Goal: Use online tool/utility: Utilize a website feature to perform a specific function

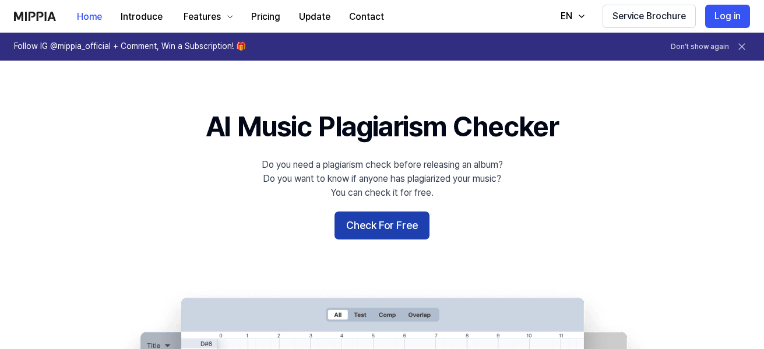
click at [398, 229] on button "Check For Free" at bounding box center [381, 225] width 95 height 28
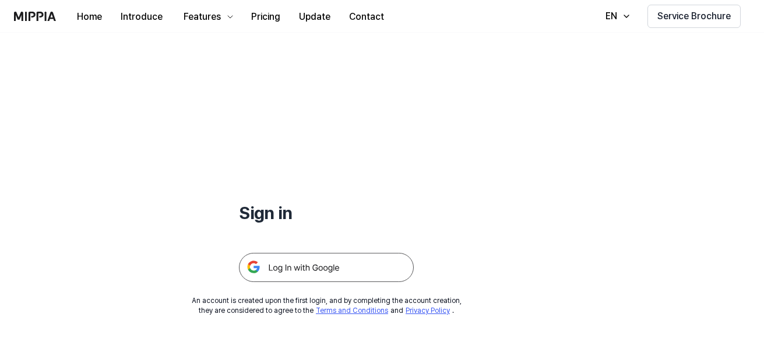
click at [282, 268] on img at bounding box center [326, 267] width 175 height 29
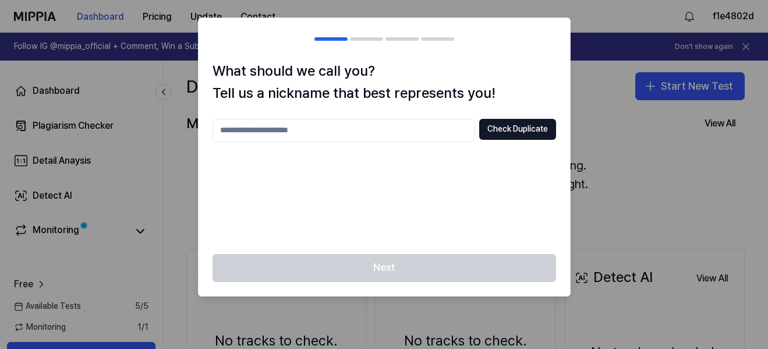
click at [394, 125] on input "text" at bounding box center [344, 130] width 262 height 23
click at [533, 129] on button "Check Duplicate" at bounding box center [517, 129] width 77 height 21
click at [267, 137] on input "***" at bounding box center [344, 130] width 262 height 23
type input "*****"
drag, startPoint x: 539, startPoint y: 132, endPoint x: 511, endPoint y: 203, distance: 76.6
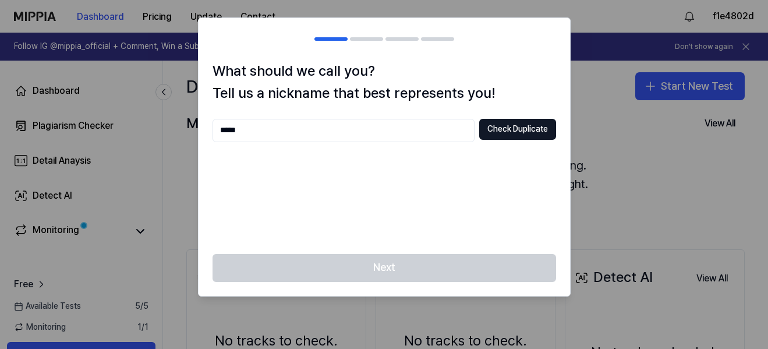
click at [539, 132] on button "Check Duplicate" at bounding box center [517, 129] width 77 height 21
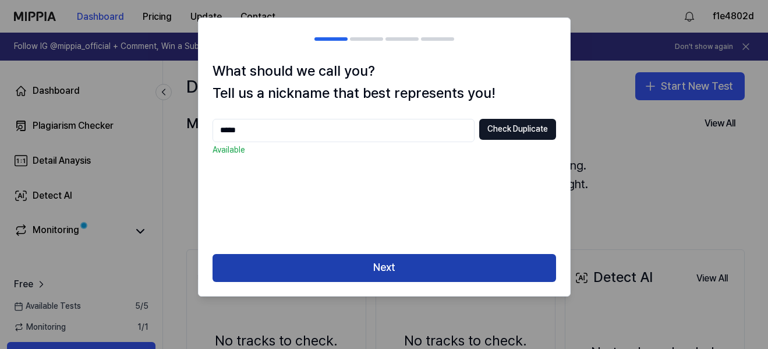
click at [426, 275] on button "Next" at bounding box center [385, 268] width 344 height 28
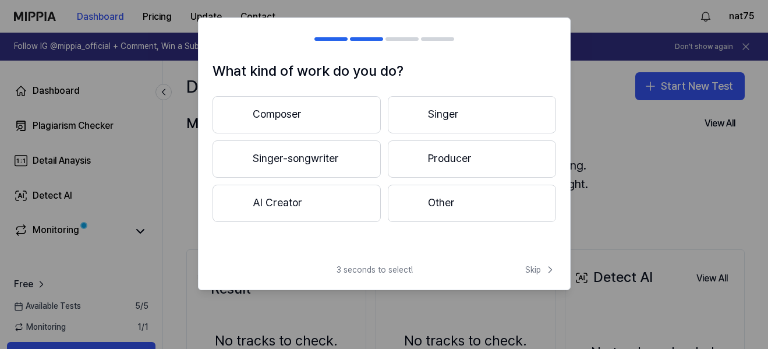
click at [304, 167] on button "Singer-songwriter" at bounding box center [297, 158] width 168 height 37
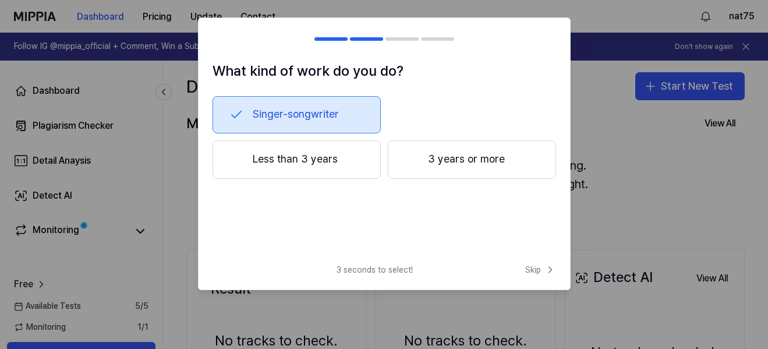
click at [343, 167] on button "Less than 3 years" at bounding box center [297, 159] width 168 height 38
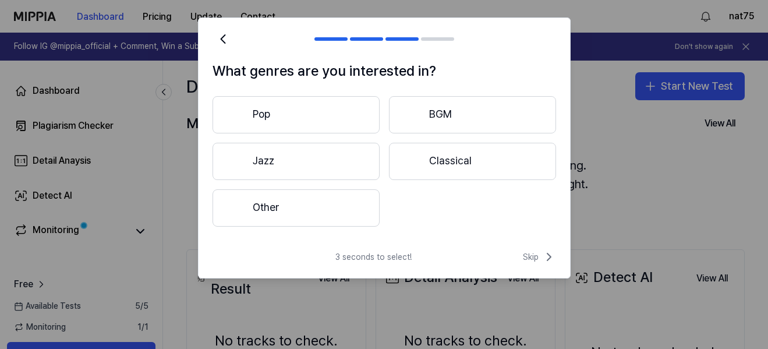
click at [327, 123] on button "Pop" at bounding box center [296, 114] width 167 height 37
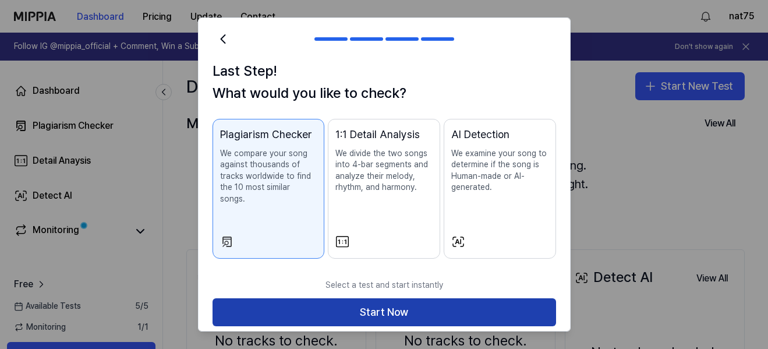
click at [401, 305] on button "Start Now" at bounding box center [385, 312] width 344 height 28
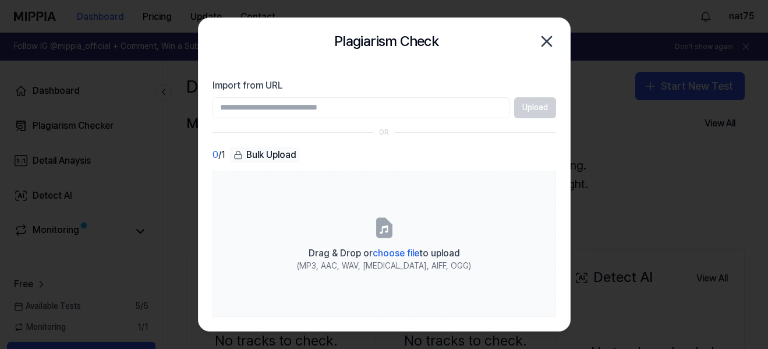
click at [415, 109] on input "Import from URL" at bounding box center [361, 107] width 297 height 21
click at [479, 105] on input "Import from URL" at bounding box center [361, 107] width 297 height 21
click at [500, 147] on div "0 / 1 Bulk Upload" at bounding box center [385, 155] width 344 height 17
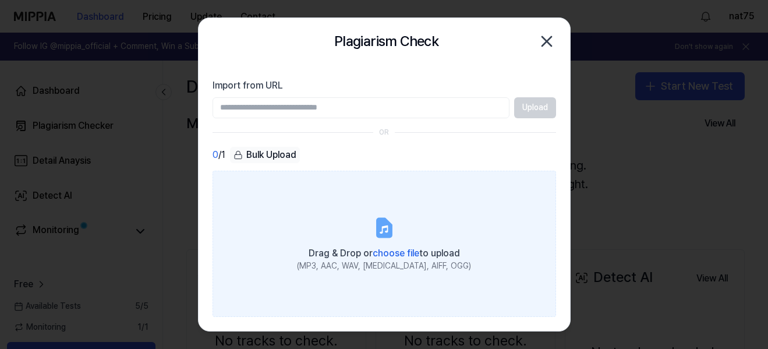
click at [388, 255] on span "choose file" at bounding box center [396, 253] width 47 height 11
click at [0, 0] on input "Drag & Drop or choose file to upload (MP3, AAC, WAV, FLAC, AIFF, OGG)" at bounding box center [0, 0] width 0 height 0
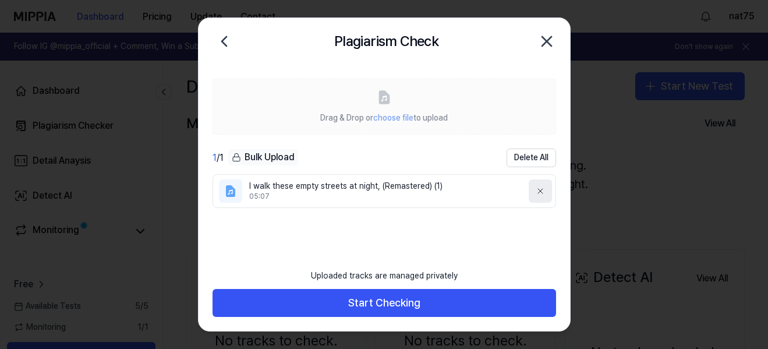
click at [537, 190] on icon at bounding box center [540, 190] width 9 height 9
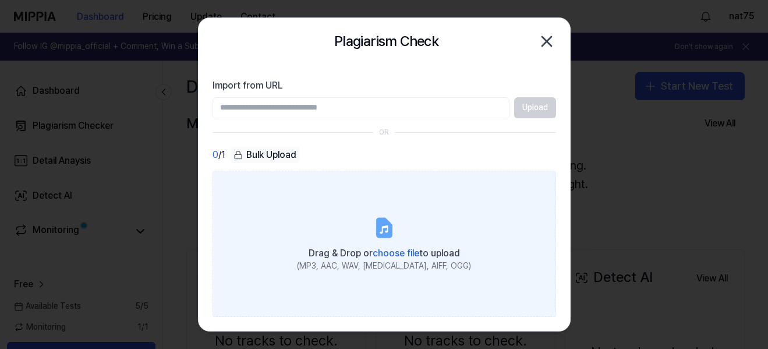
click at [388, 252] on span "choose file" at bounding box center [396, 253] width 47 height 11
click at [0, 0] on input "Drag & Drop or choose file to upload (MP3, AAC, WAV, FLAC, AIFF, OGG)" at bounding box center [0, 0] width 0 height 0
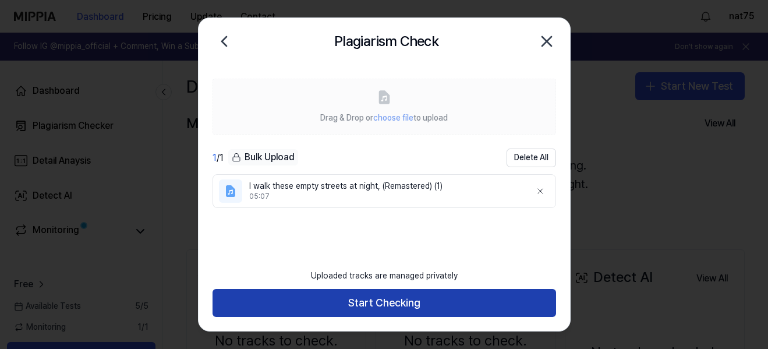
click at [450, 296] on button "Start Checking" at bounding box center [385, 303] width 344 height 28
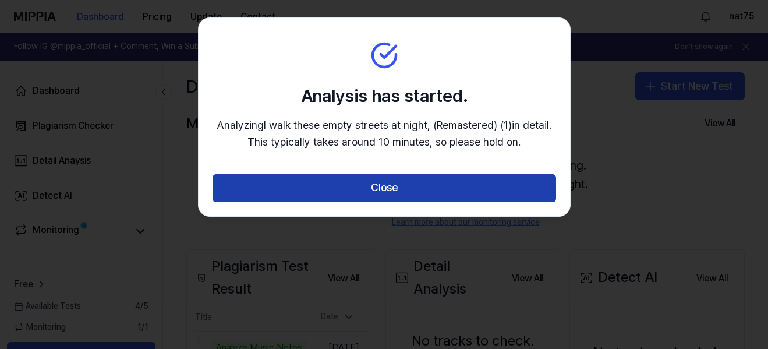
click at [381, 190] on button "Close" at bounding box center [385, 188] width 344 height 28
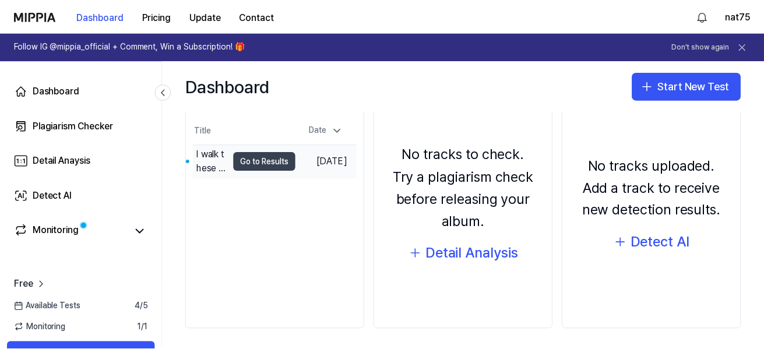
scroll to position [190, 0]
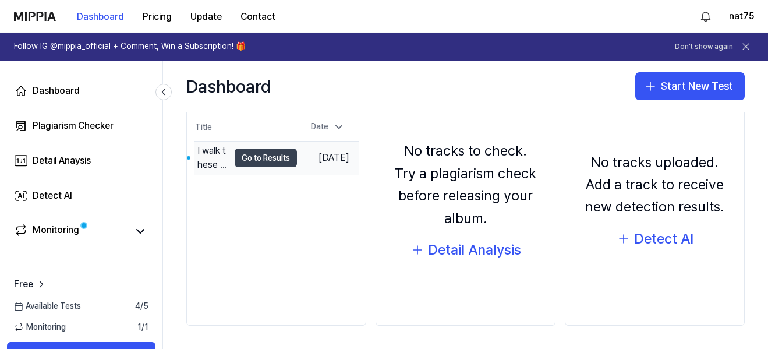
click at [271, 160] on button "Go to Results" at bounding box center [266, 158] width 62 height 19
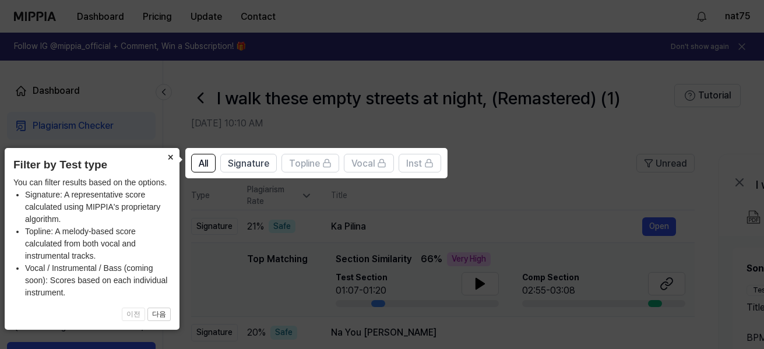
click at [171, 158] on button "×" at bounding box center [170, 156] width 19 height 16
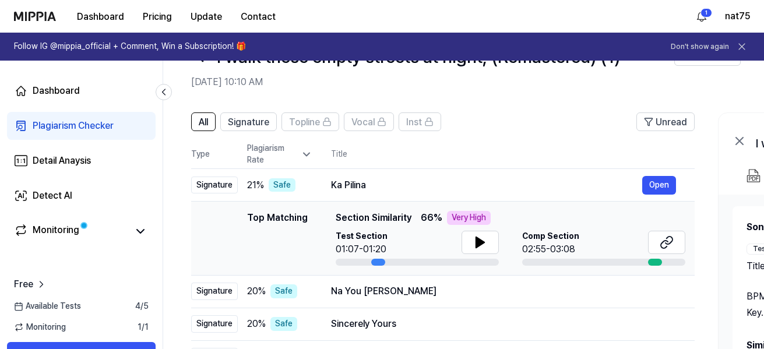
scroll to position [23, 0]
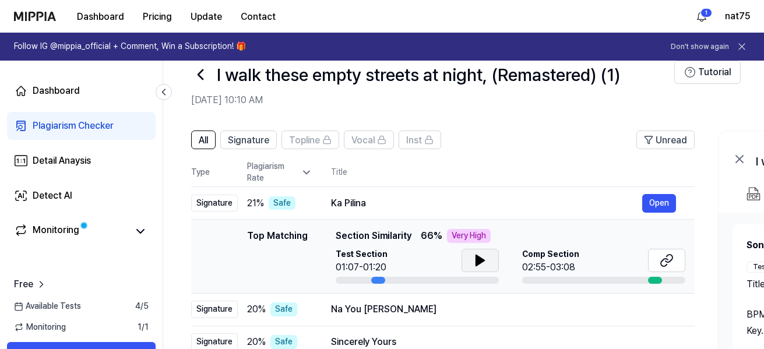
click at [485, 261] on icon at bounding box center [480, 260] width 14 height 14
click at [482, 260] on icon at bounding box center [482, 260] width 2 height 9
click at [663, 311] on button "Open" at bounding box center [659, 309] width 34 height 19
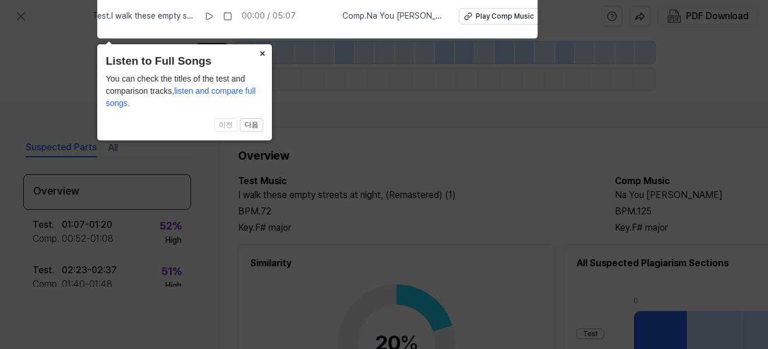
click at [262, 52] on button "×" at bounding box center [262, 52] width 19 height 16
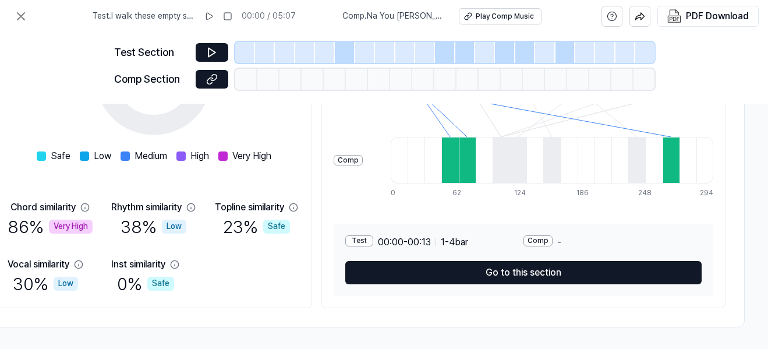
scroll to position [272, 248]
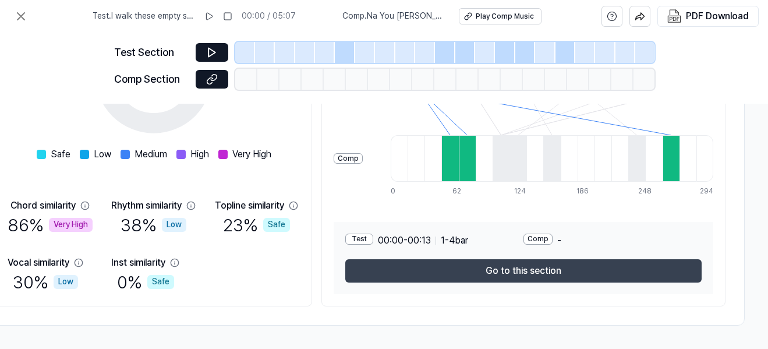
click at [512, 273] on button "Go to this section" at bounding box center [523, 270] width 356 height 23
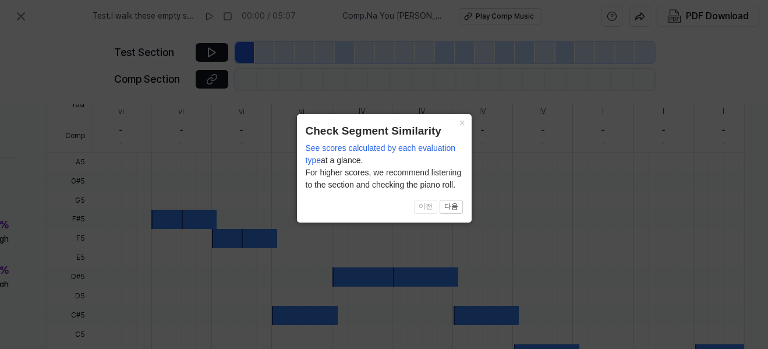
scroll to position [430, 178]
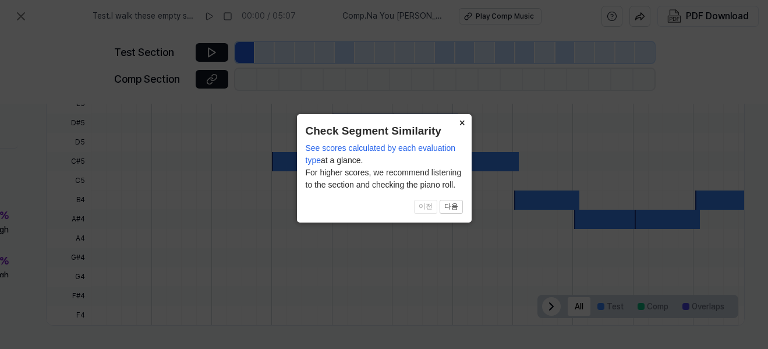
click at [461, 122] on button "×" at bounding box center [462, 122] width 19 height 16
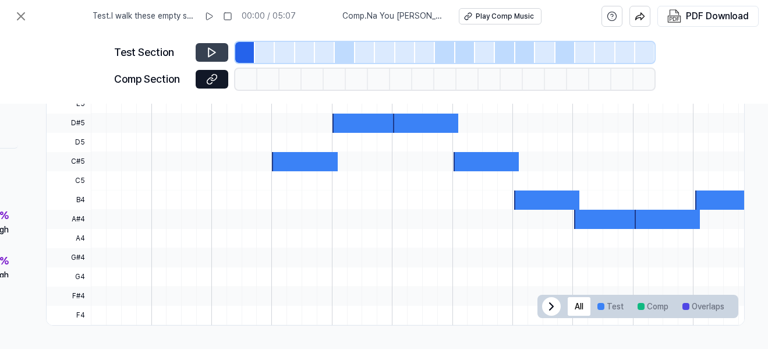
click at [211, 48] on icon at bounding box center [212, 53] width 12 height 12
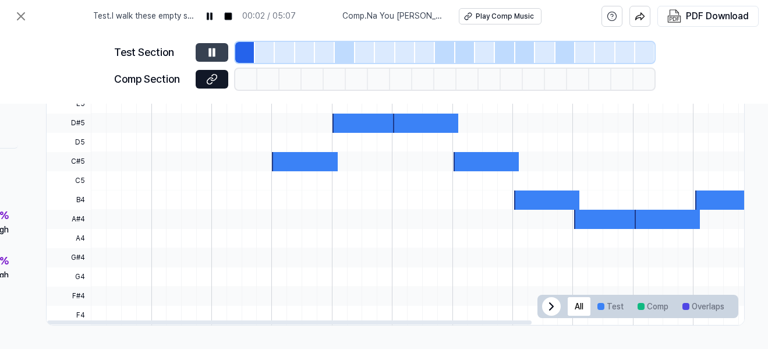
click at [370, 124] on div at bounding box center [365, 123] width 65 height 19
drag, startPoint x: 221, startPoint y: 17, endPoint x: 183, endPoint y: 2, distance: 40.2
click at [214, 15] on icon at bounding box center [208, 16] width 9 height 9
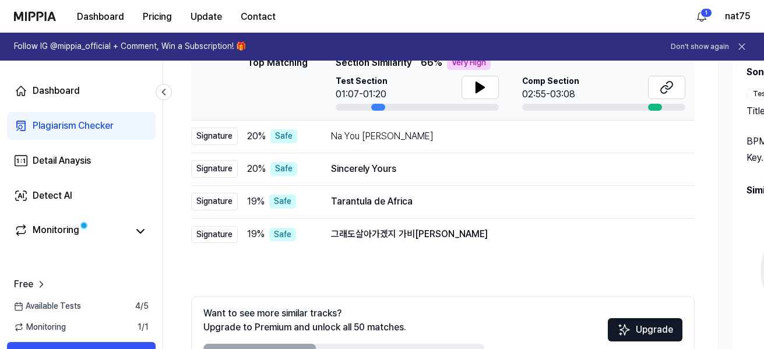
scroll to position [266, 0]
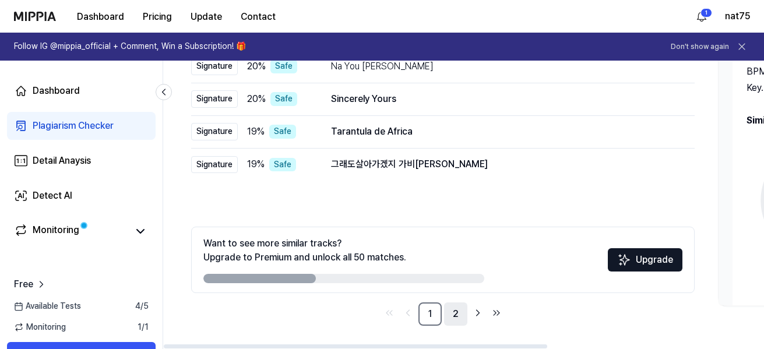
click at [454, 312] on link "2" at bounding box center [455, 313] width 23 height 23
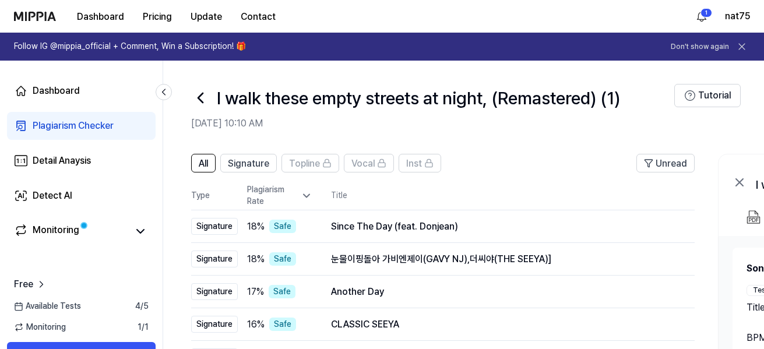
click at [201, 96] on icon at bounding box center [200, 98] width 19 height 19
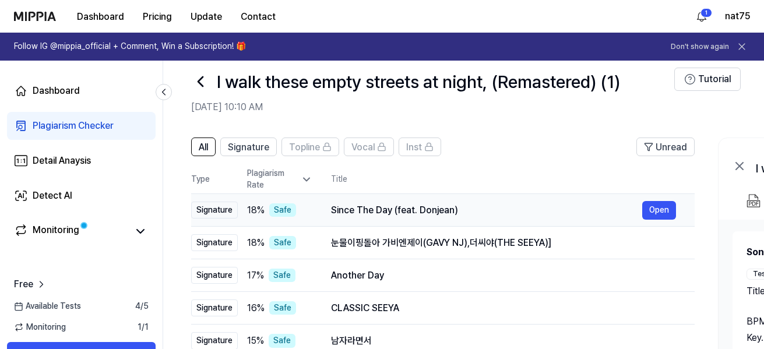
scroll to position [6, 0]
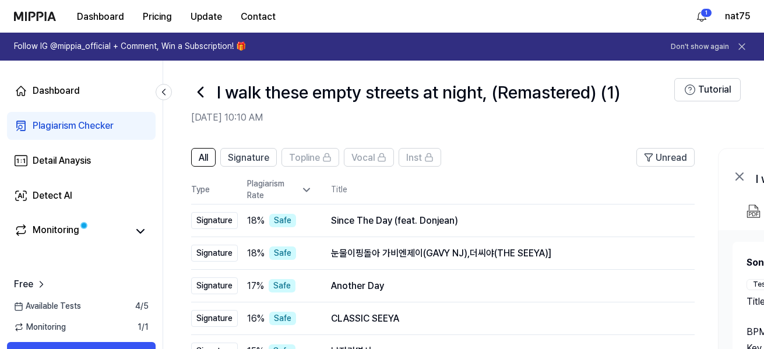
click at [194, 91] on icon at bounding box center [200, 92] width 19 height 19
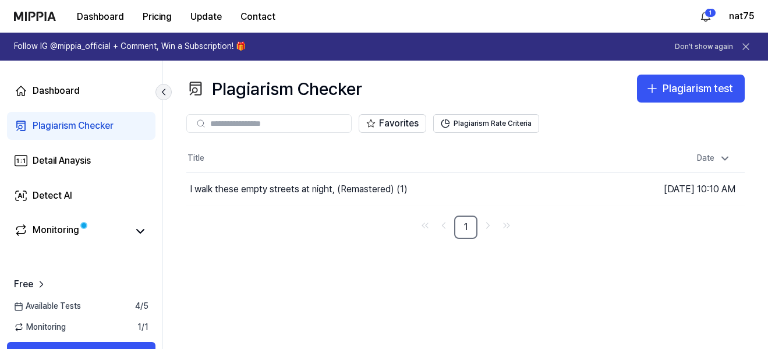
click at [164, 91] on icon at bounding box center [164, 92] width 12 height 12
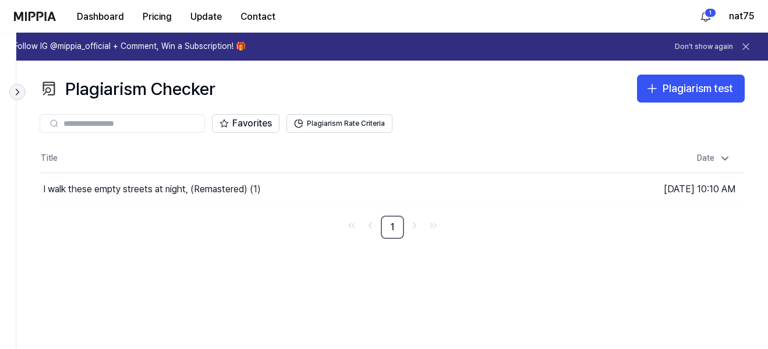
click at [14, 90] on icon at bounding box center [18, 92] width 12 height 12
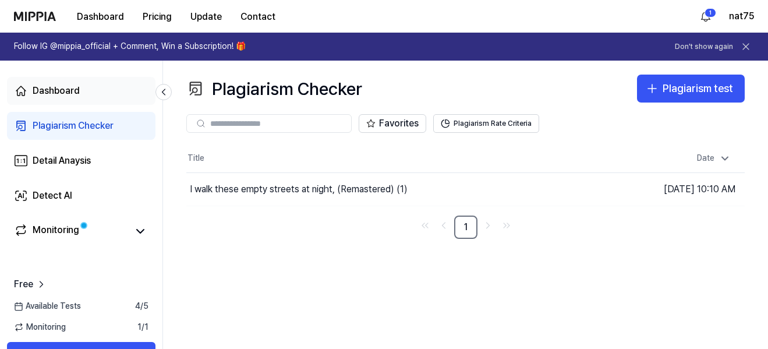
click at [69, 96] on div "Dashboard" at bounding box center [56, 91] width 47 height 14
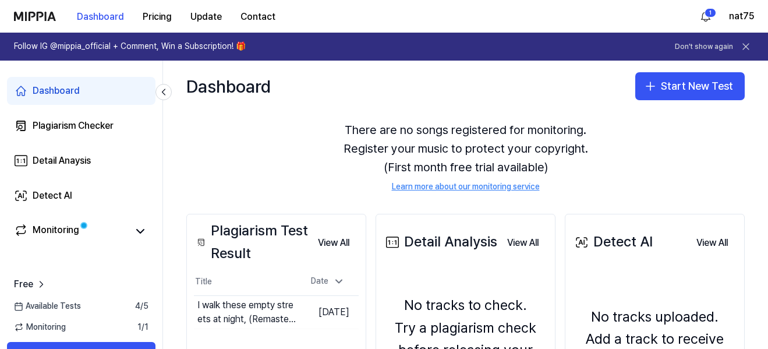
scroll to position [5, 0]
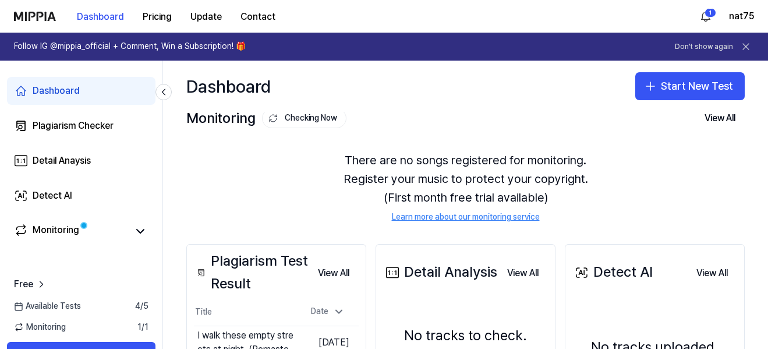
drag, startPoint x: 680, startPoint y: 89, endPoint x: 553, endPoint y: 153, distance: 142.0
click at [679, 90] on button "Start New Test" at bounding box center [689, 86] width 109 height 28
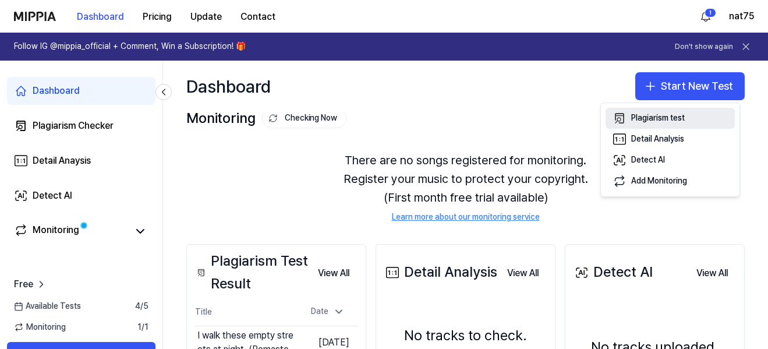
click at [646, 118] on div "Plagiarism test" at bounding box center [658, 118] width 54 height 12
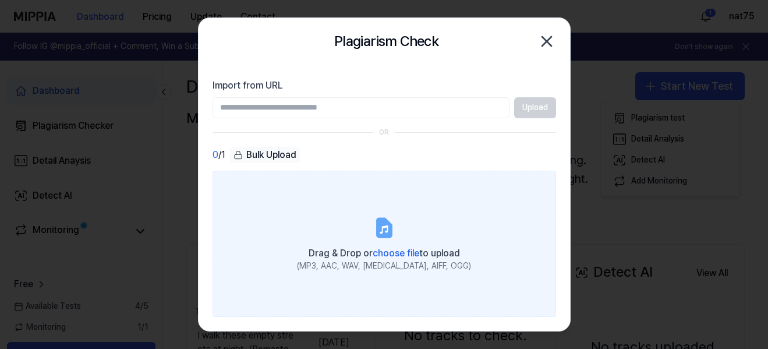
click at [379, 235] on icon at bounding box center [384, 227] width 14 height 18
click at [0, 0] on input "Drag & Drop or choose file to upload (MP3, AAC, WAV, FLAC, AIFF, OGG)" at bounding box center [0, 0] width 0 height 0
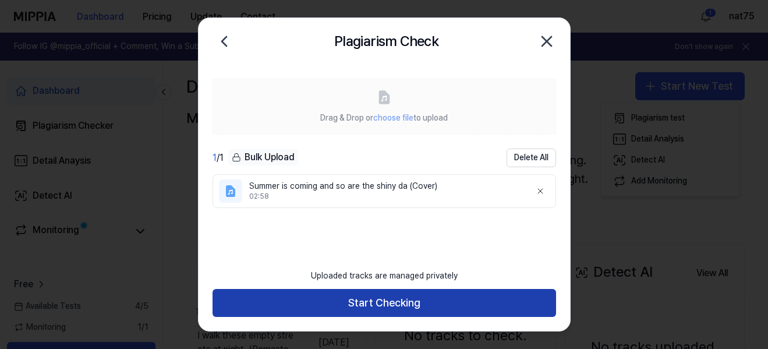
click at [411, 310] on button "Start Checking" at bounding box center [385, 303] width 344 height 28
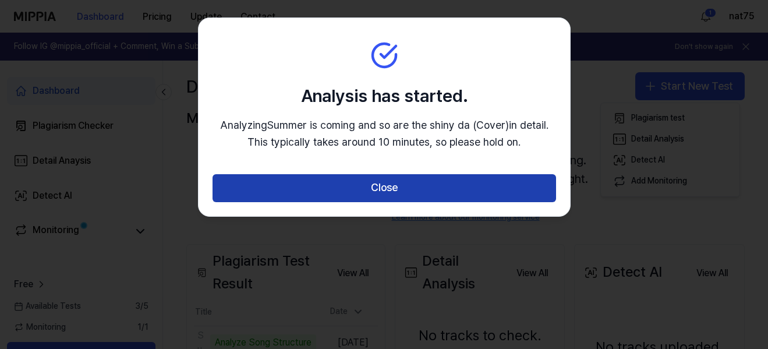
click at [387, 189] on button "Close" at bounding box center [385, 188] width 344 height 28
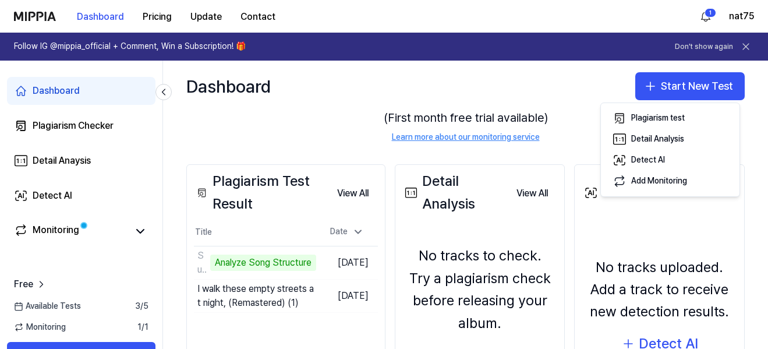
scroll to position [97, 0]
